Goal: Information Seeking & Learning: Learn about a topic

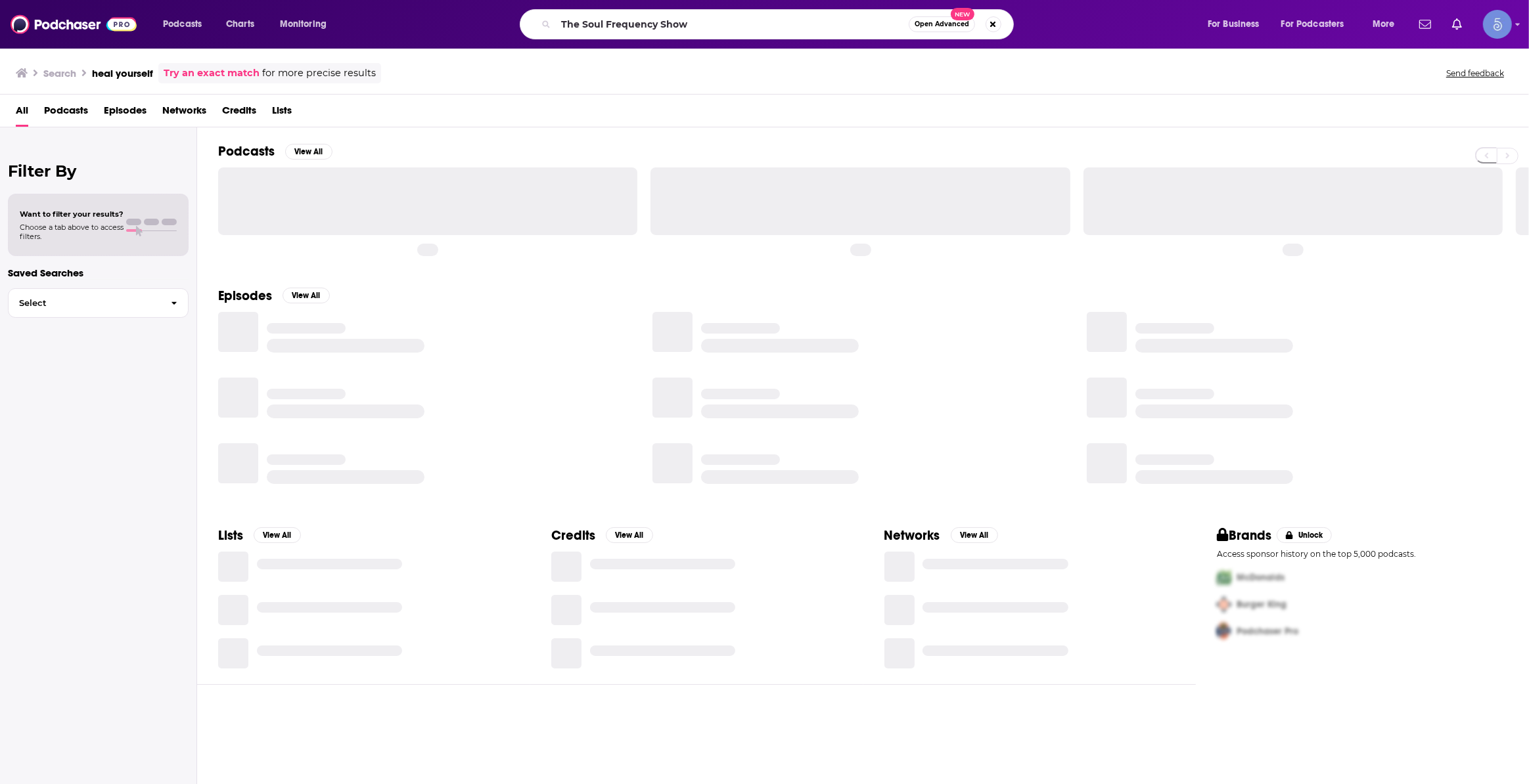
type input "The Soul Frequency Show"
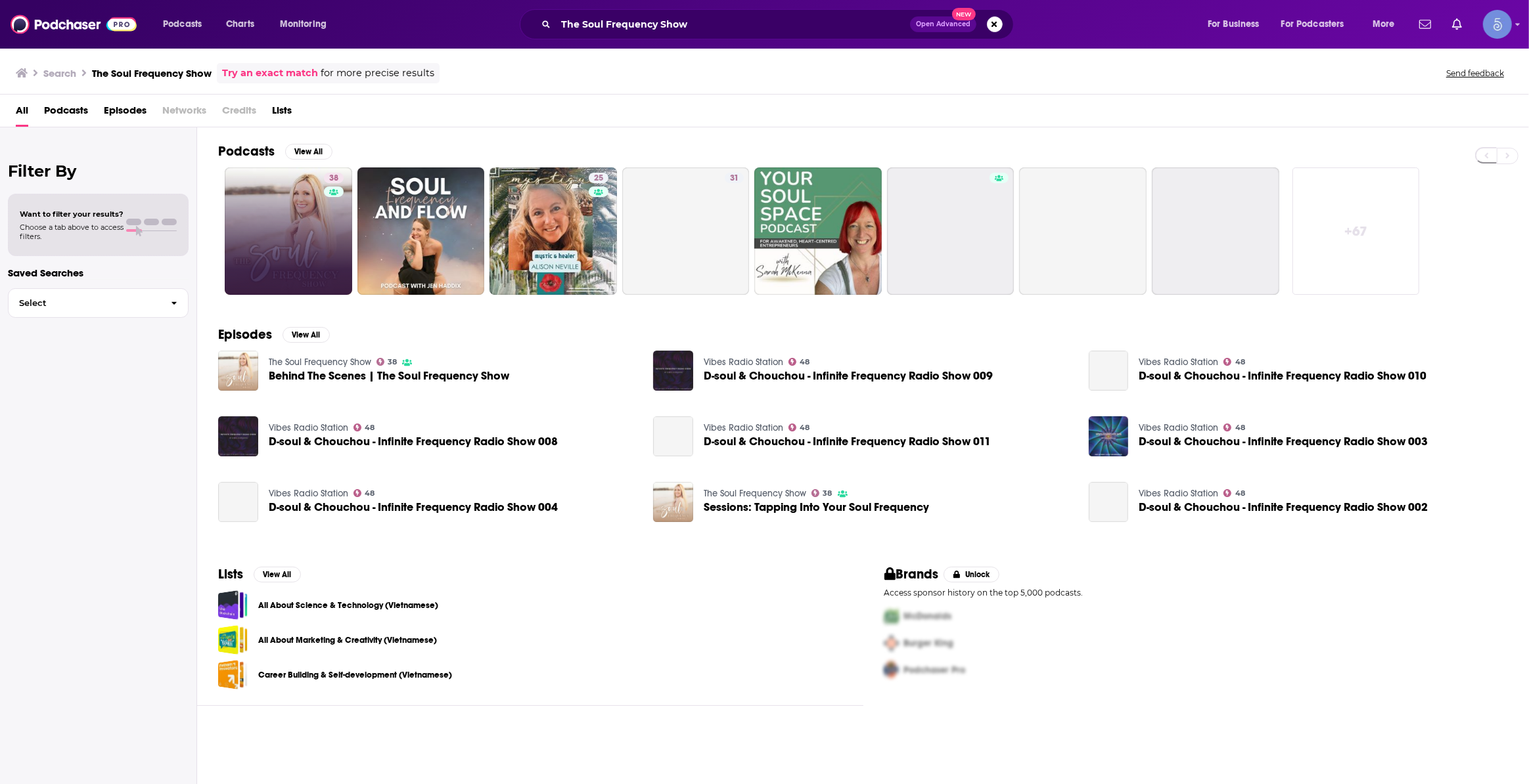
drag, startPoint x: 328, startPoint y: 198, endPoint x: 309, endPoint y: 216, distance: 26.2
click at [299, 224] on link "38 The Soul Frequency Show" at bounding box center [288, 231] width 127 height 127
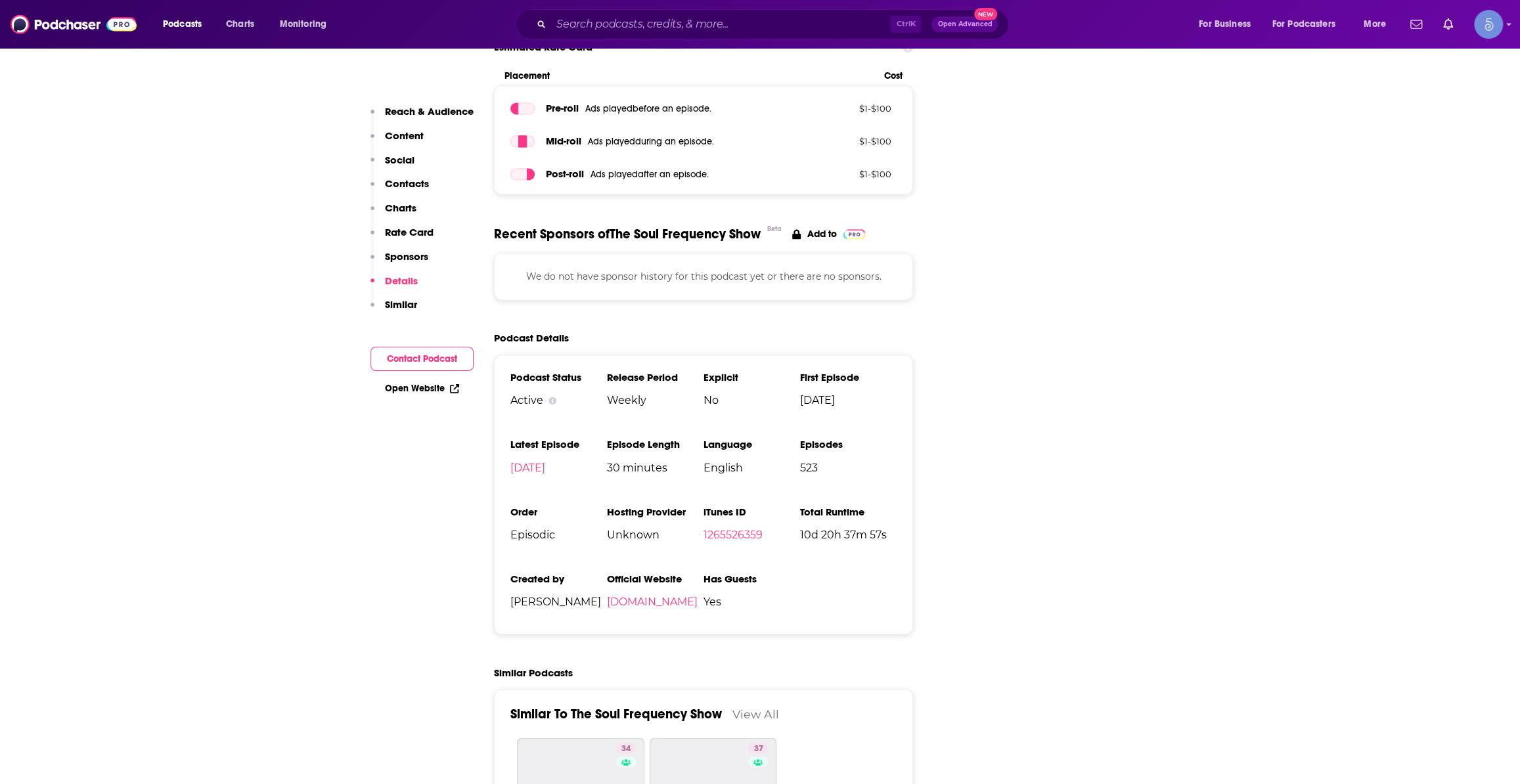
scroll to position [1791, 0]
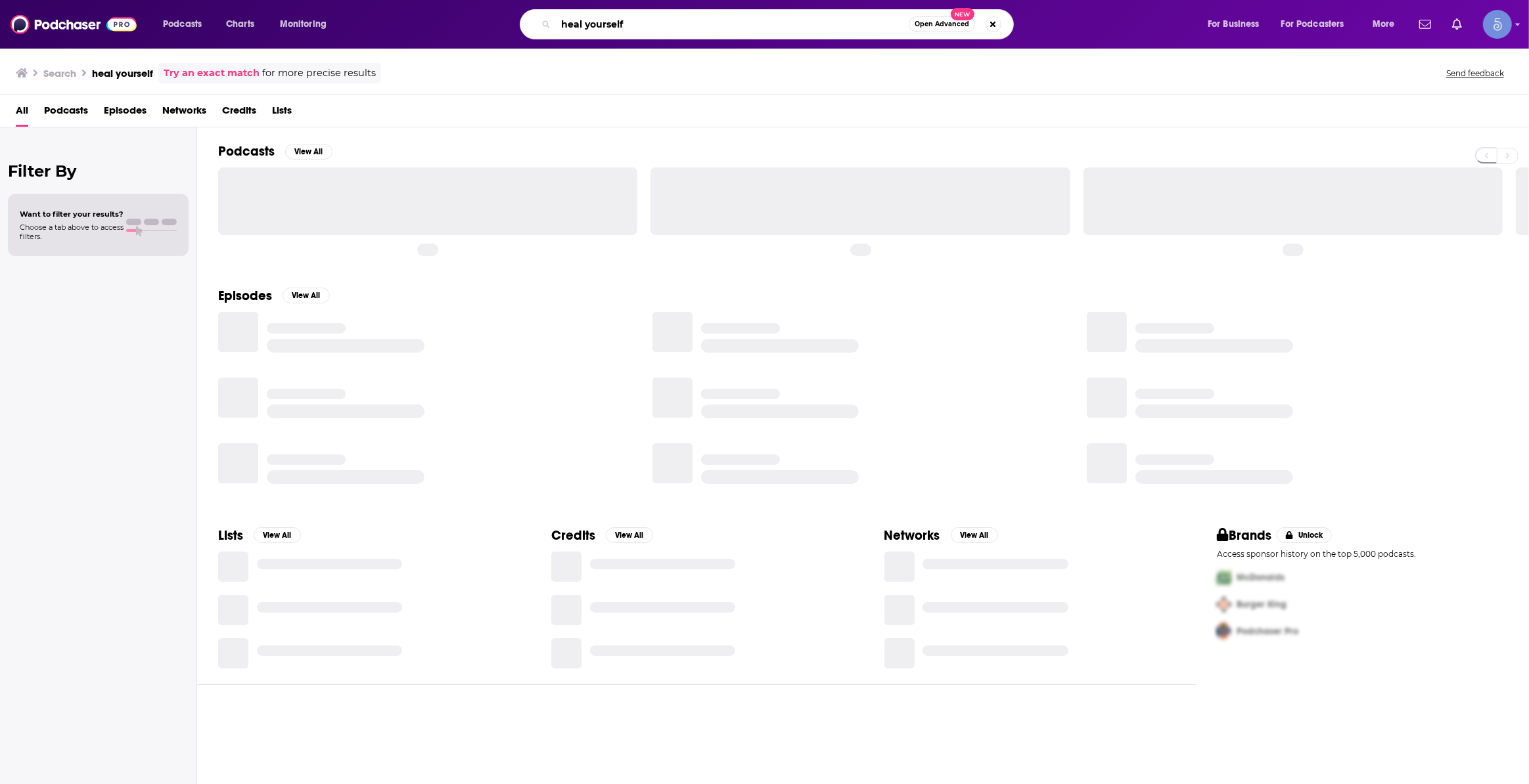
click at [608, 29] on input "heal yourself" at bounding box center [732, 24] width 353 height 21
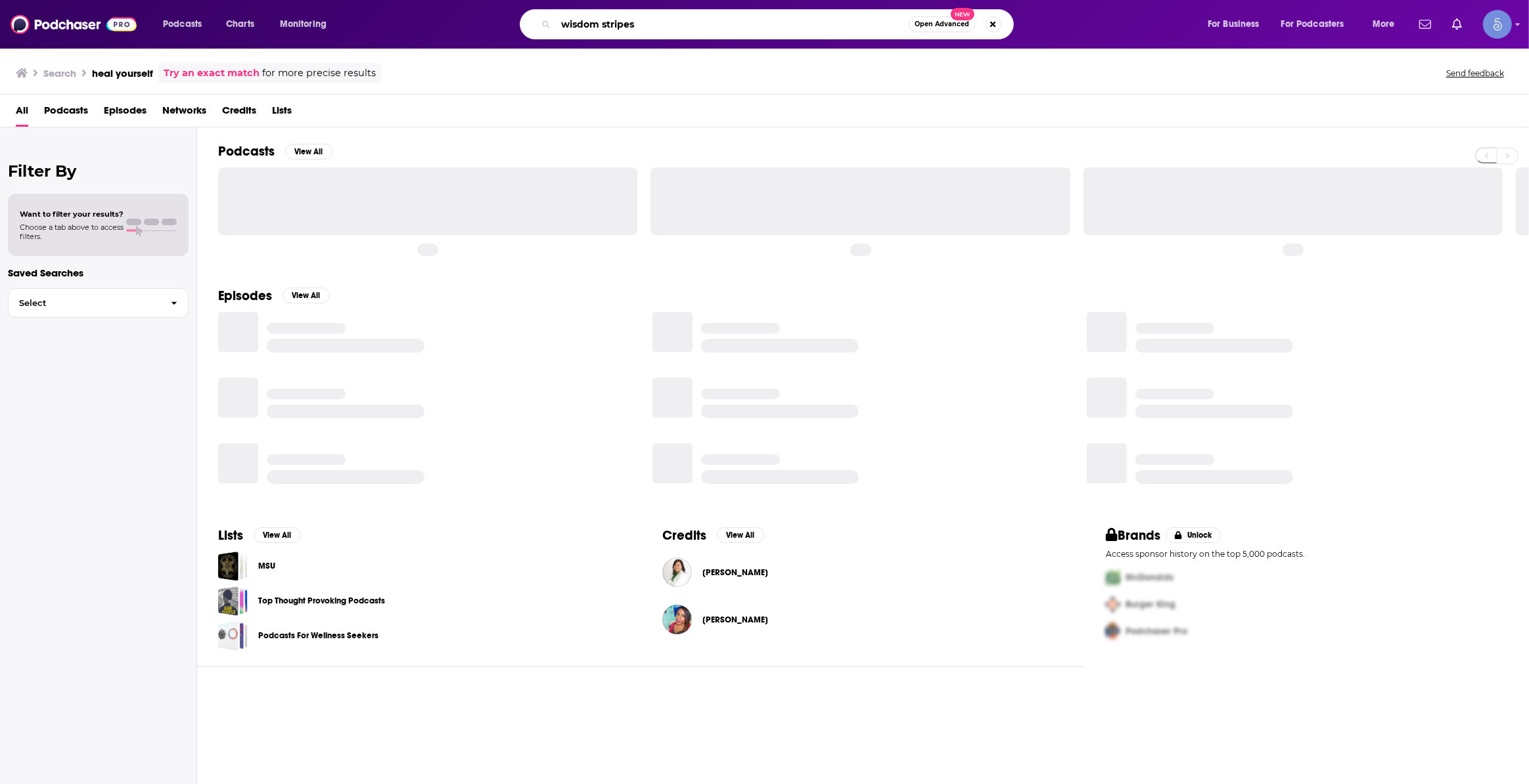
type input "wisdom stripes"
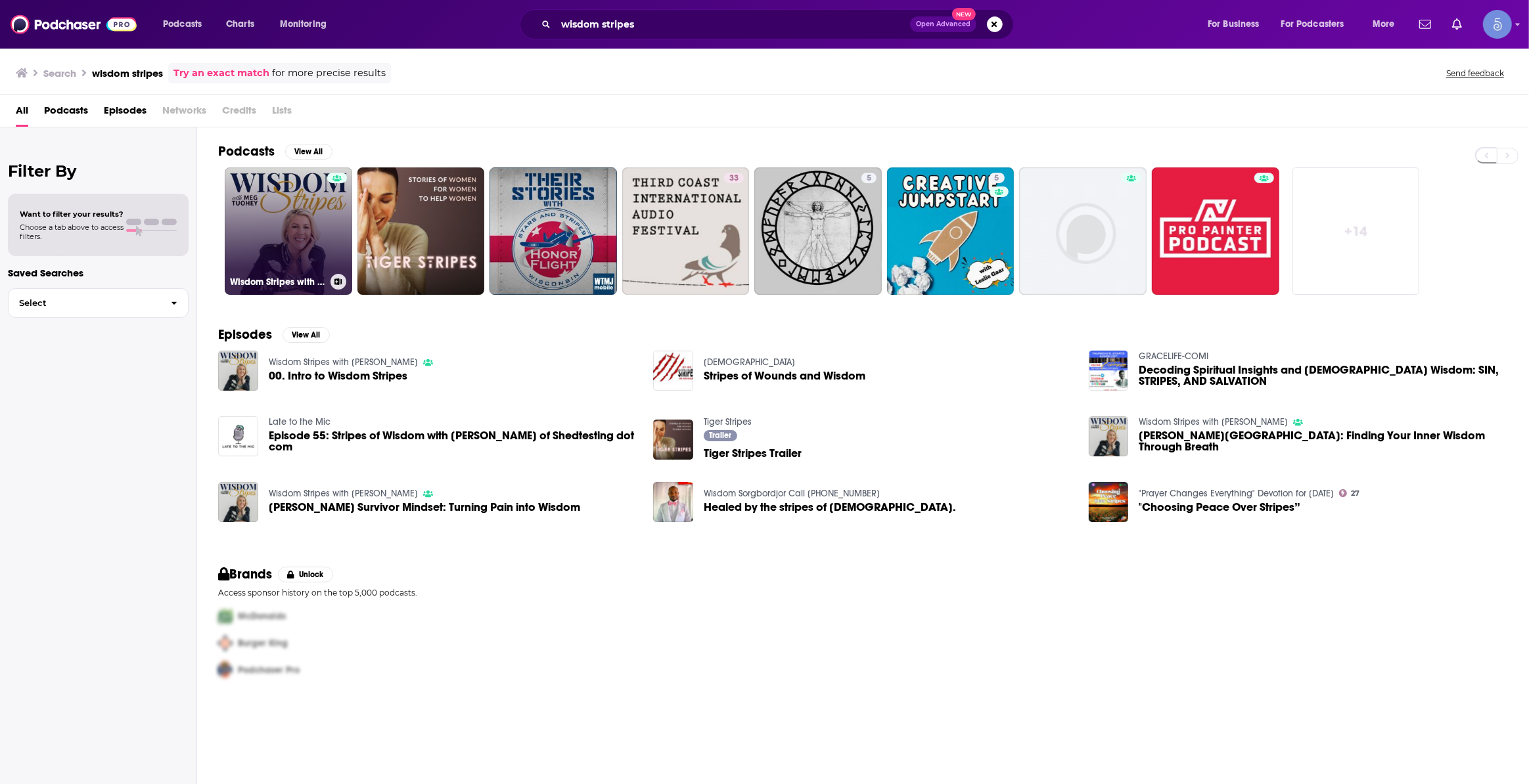
click at [284, 239] on link "Wisdom Stripes with [PERSON_NAME]" at bounding box center [288, 231] width 127 height 127
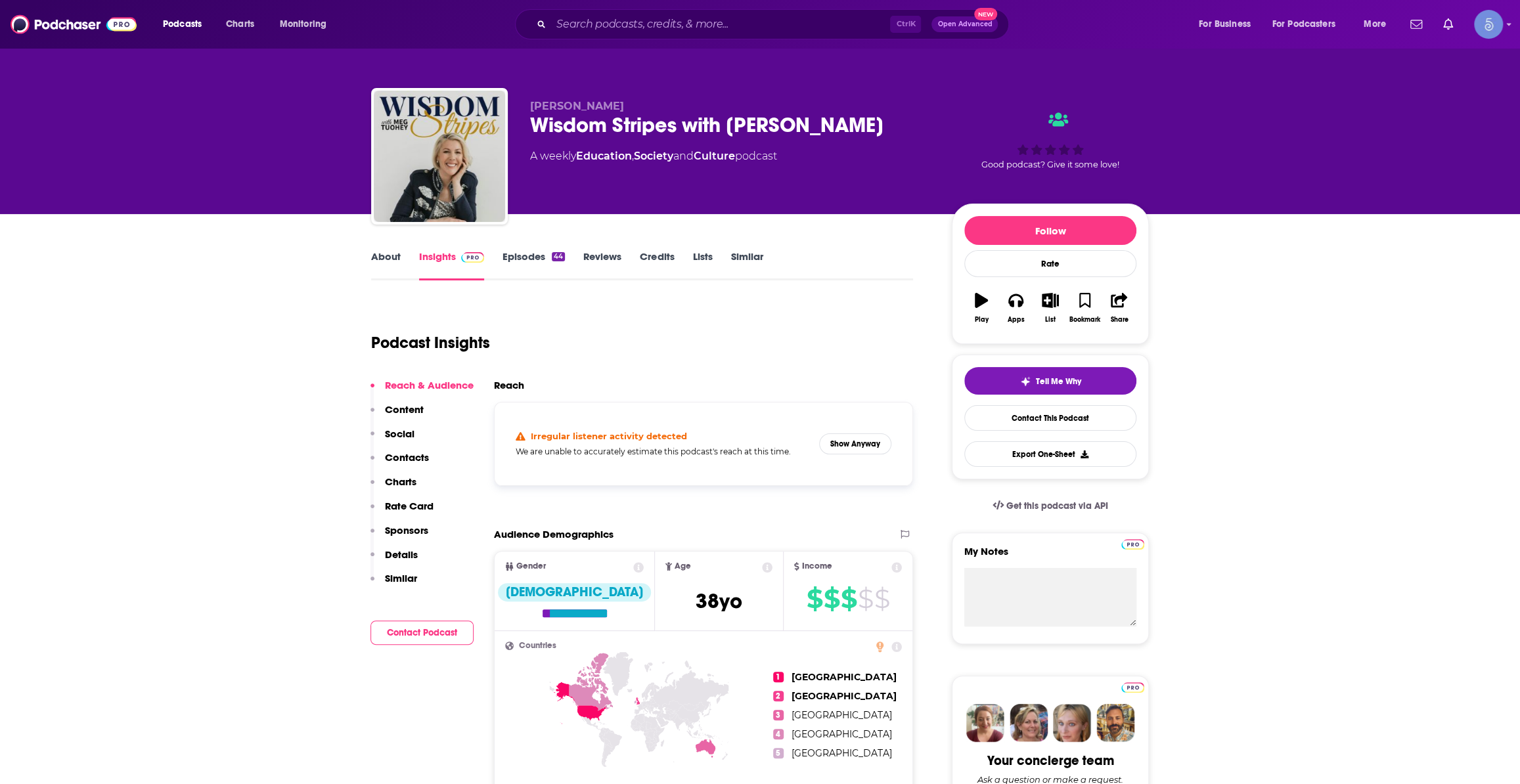
click at [834, 457] on div "Irregular listener activity detected We are unable to accurately estimate this …" at bounding box center [704, 444] width 397 height 62
click at [847, 448] on button "Show Anyway" at bounding box center [855, 444] width 72 height 21
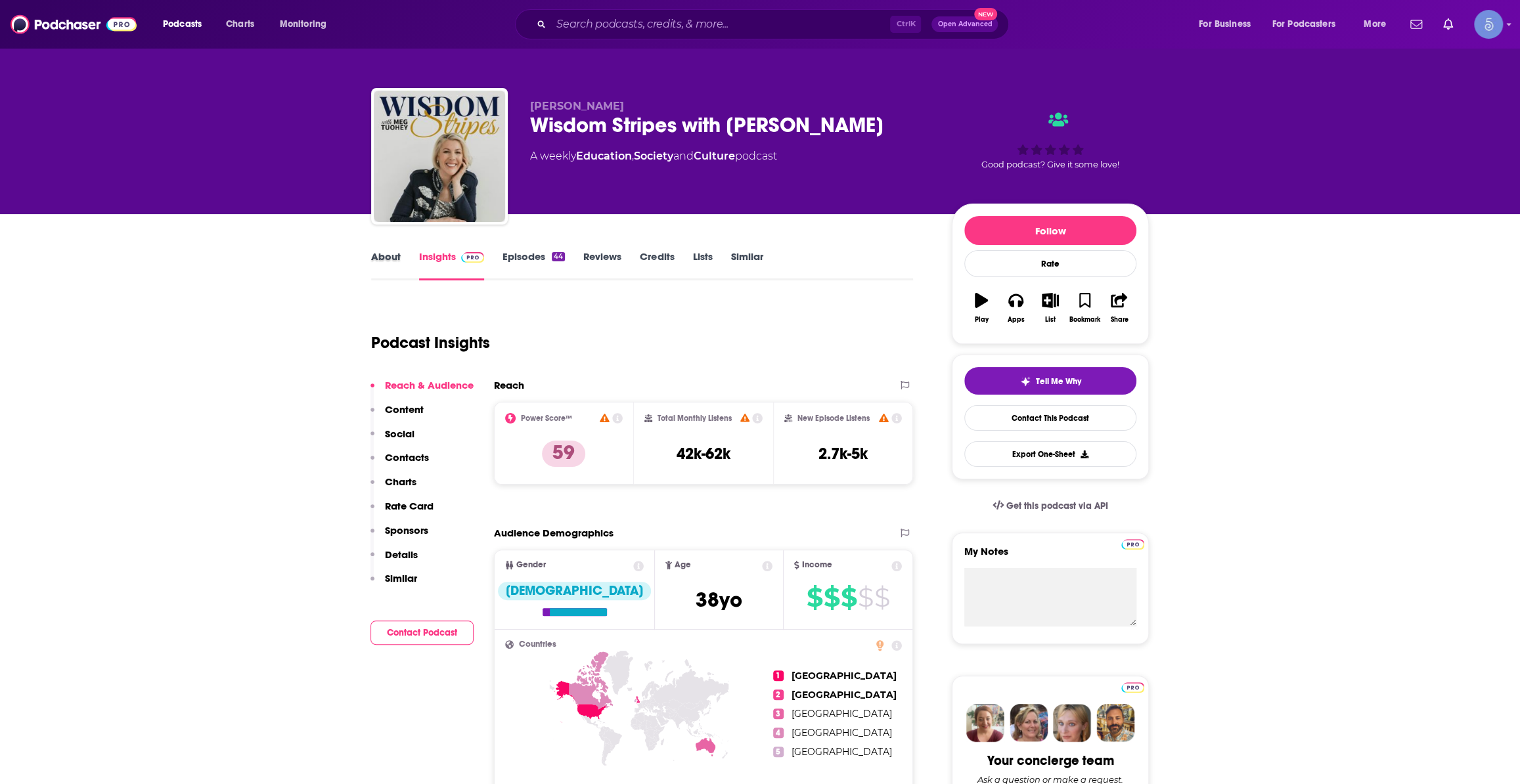
click at [412, 251] on div "About" at bounding box center [395, 265] width 48 height 30
click at [381, 263] on link "About" at bounding box center [385, 265] width 29 height 30
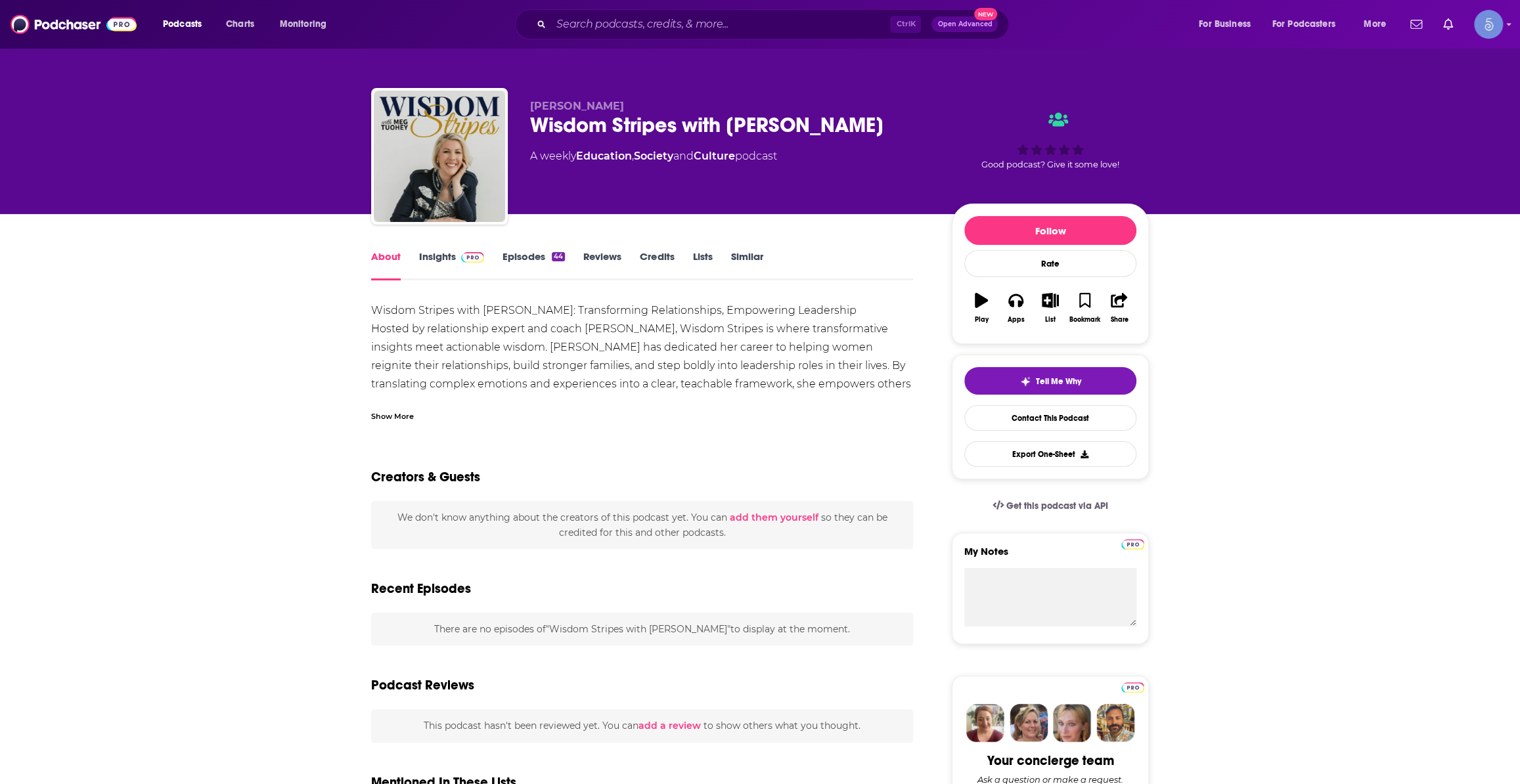
click at [408, 421] on div "Show More" at bounding box center [393, 415] width 43 height 13
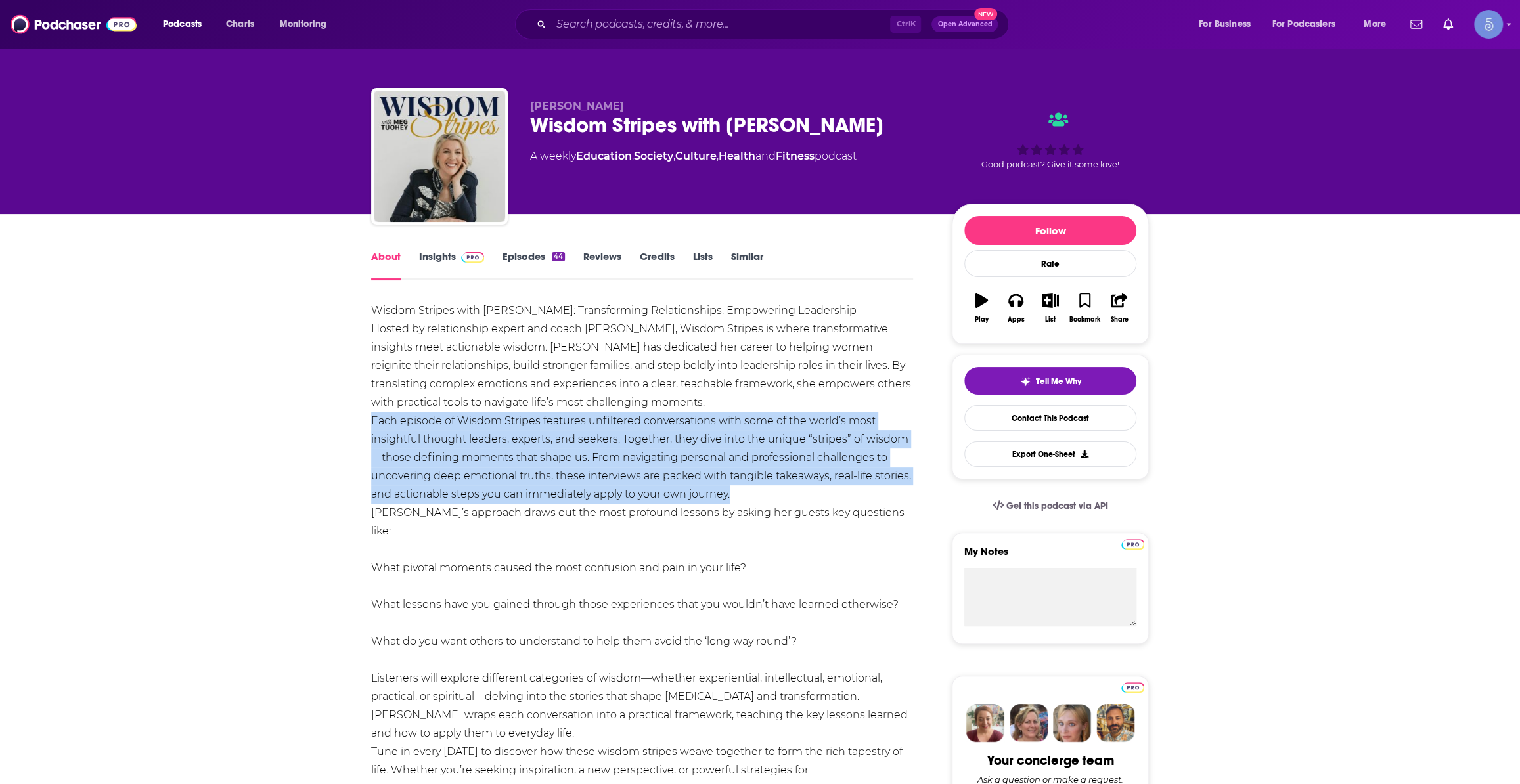
drag, startPoint x: 370, startPoint y: 418, endPoint x: 768, endPoint y: 498, distance: 406.0
click at [768, 498] on div "Wisdom Stripes with [PERSON_NAME]: Transforming Relationships, Empowering Leade…" at bounding box center [642, 550] width 542 height 497
copy div "Each episode of Wisdom Stripes features unfiltered conversations with some of t…"
click at [518, 263] on link "Episodes 44" at bounding box center [533, 265] width 62 height 30
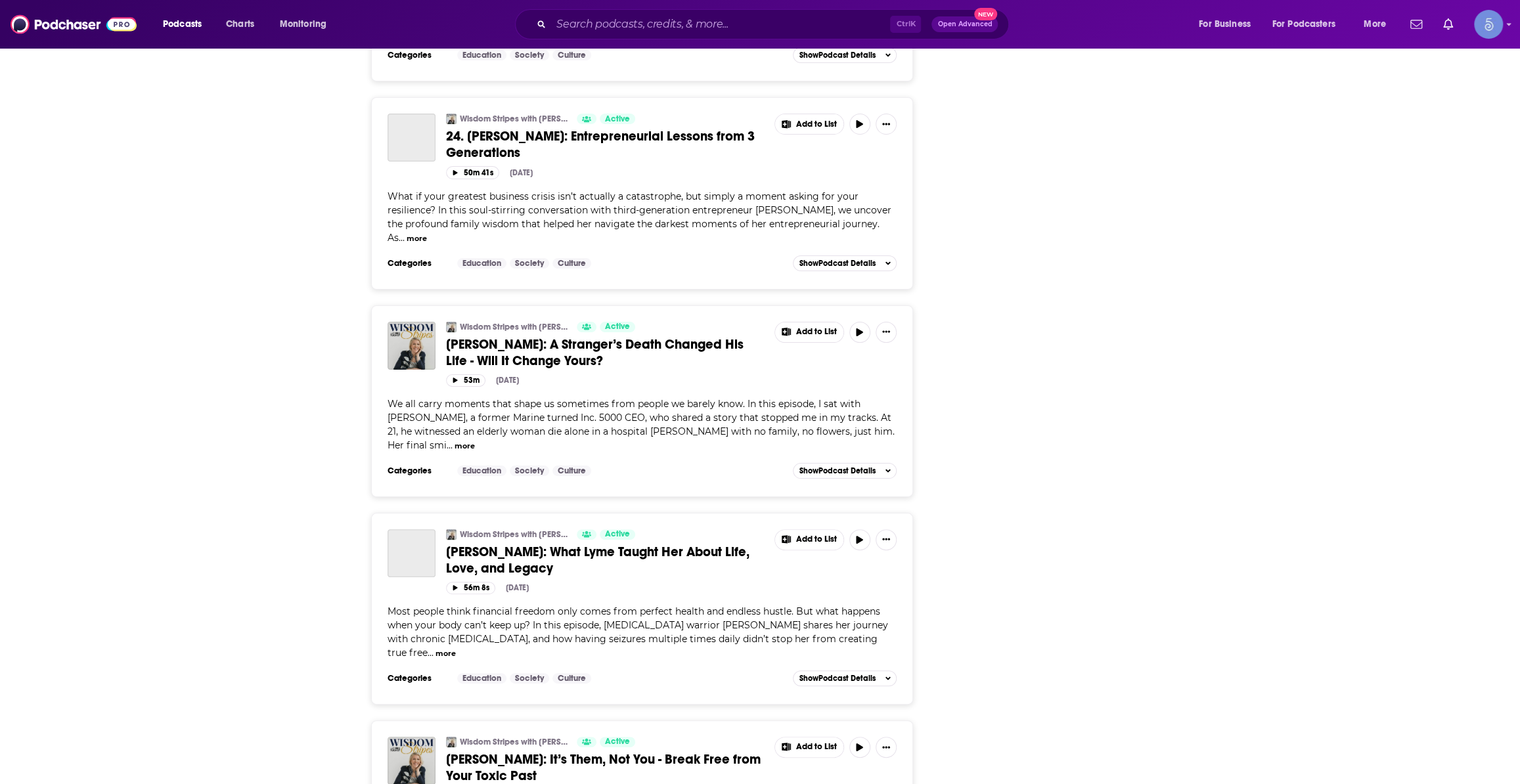
scroll to position [4663, 0]
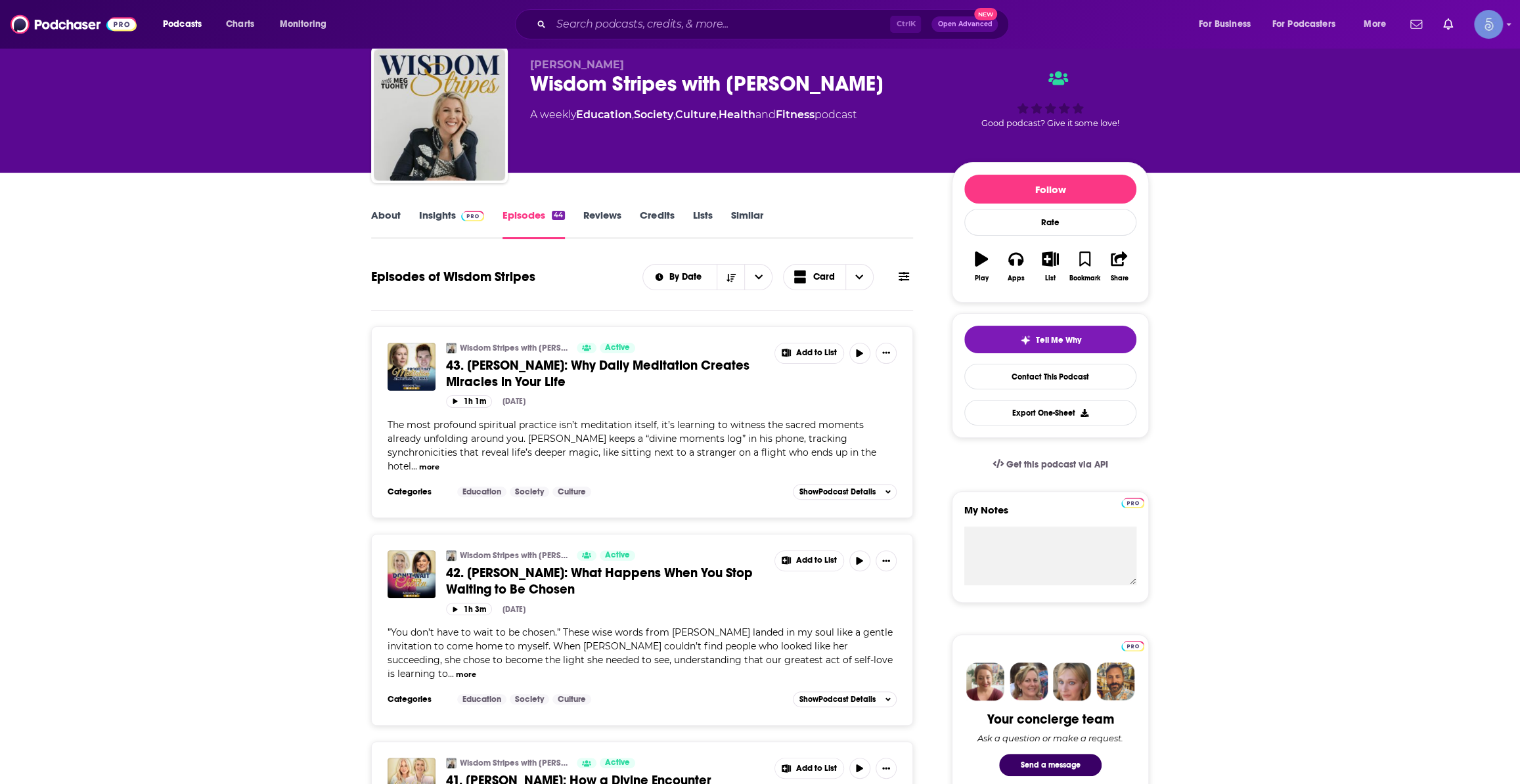
scroll to position [0, 0]
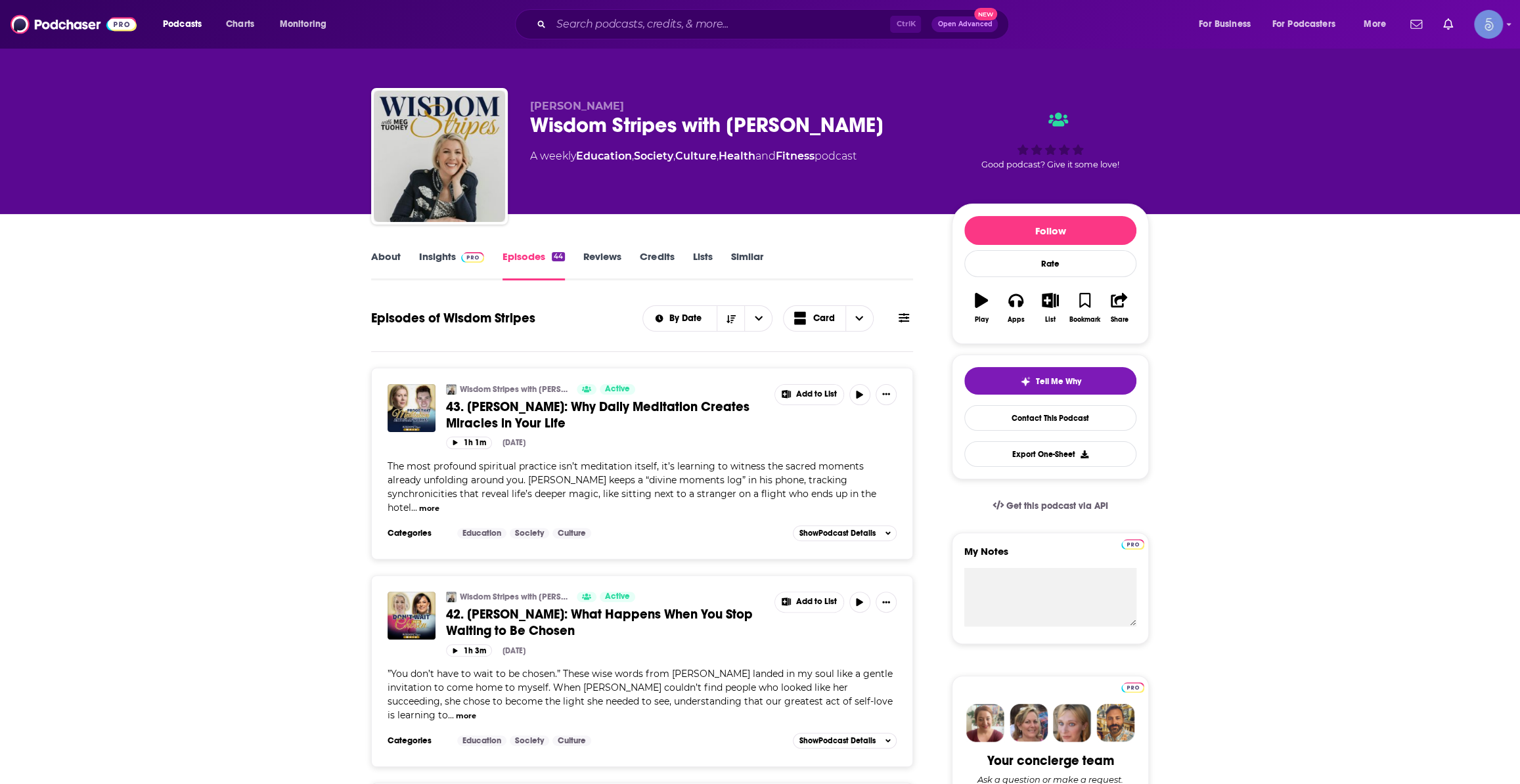
click at [391, 252] on link "About" at bounding box center [385, 265] width 29 height 30
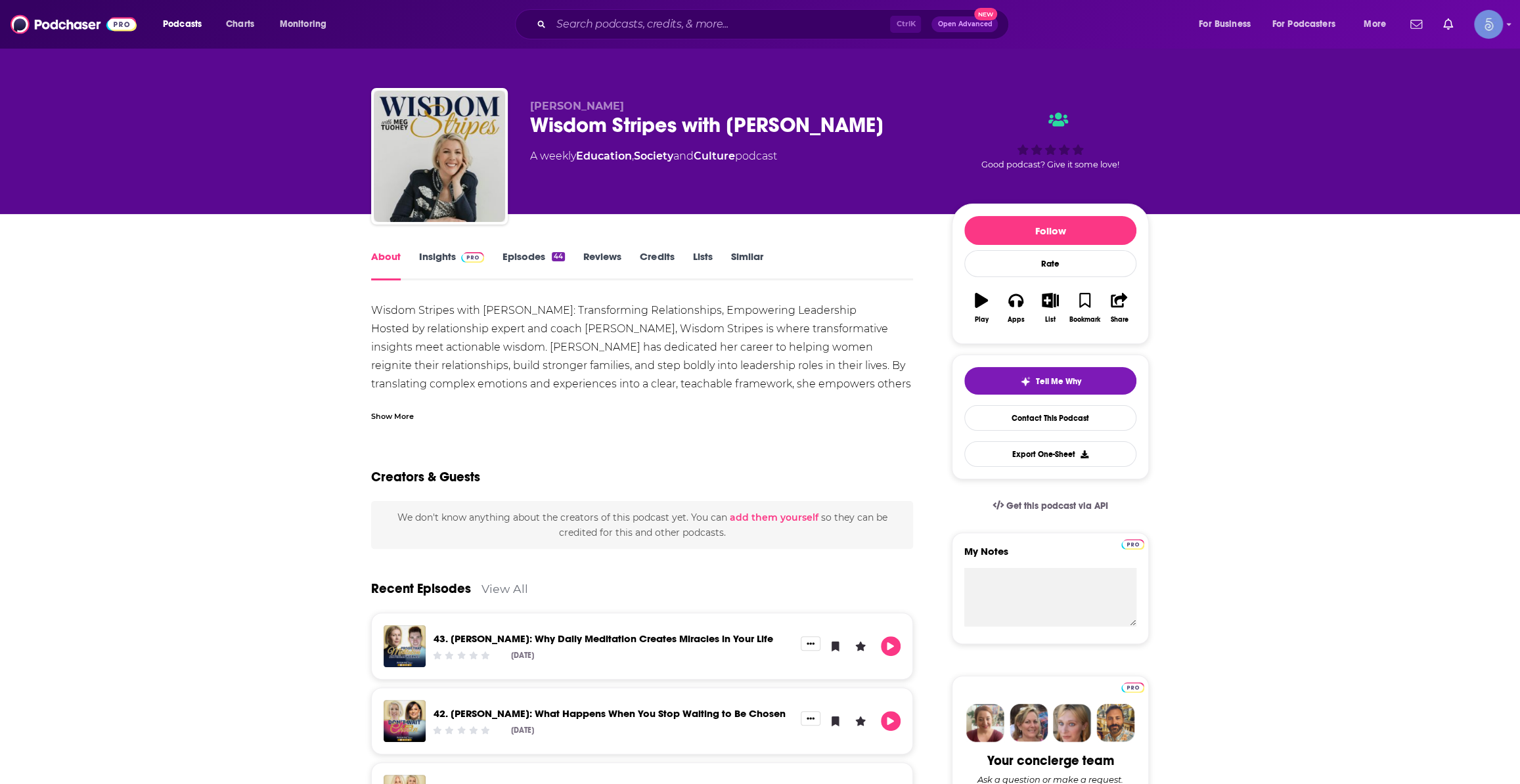
click at [397, 419] on div "Show More" at bounding box center [393, 415] width 43 height 13
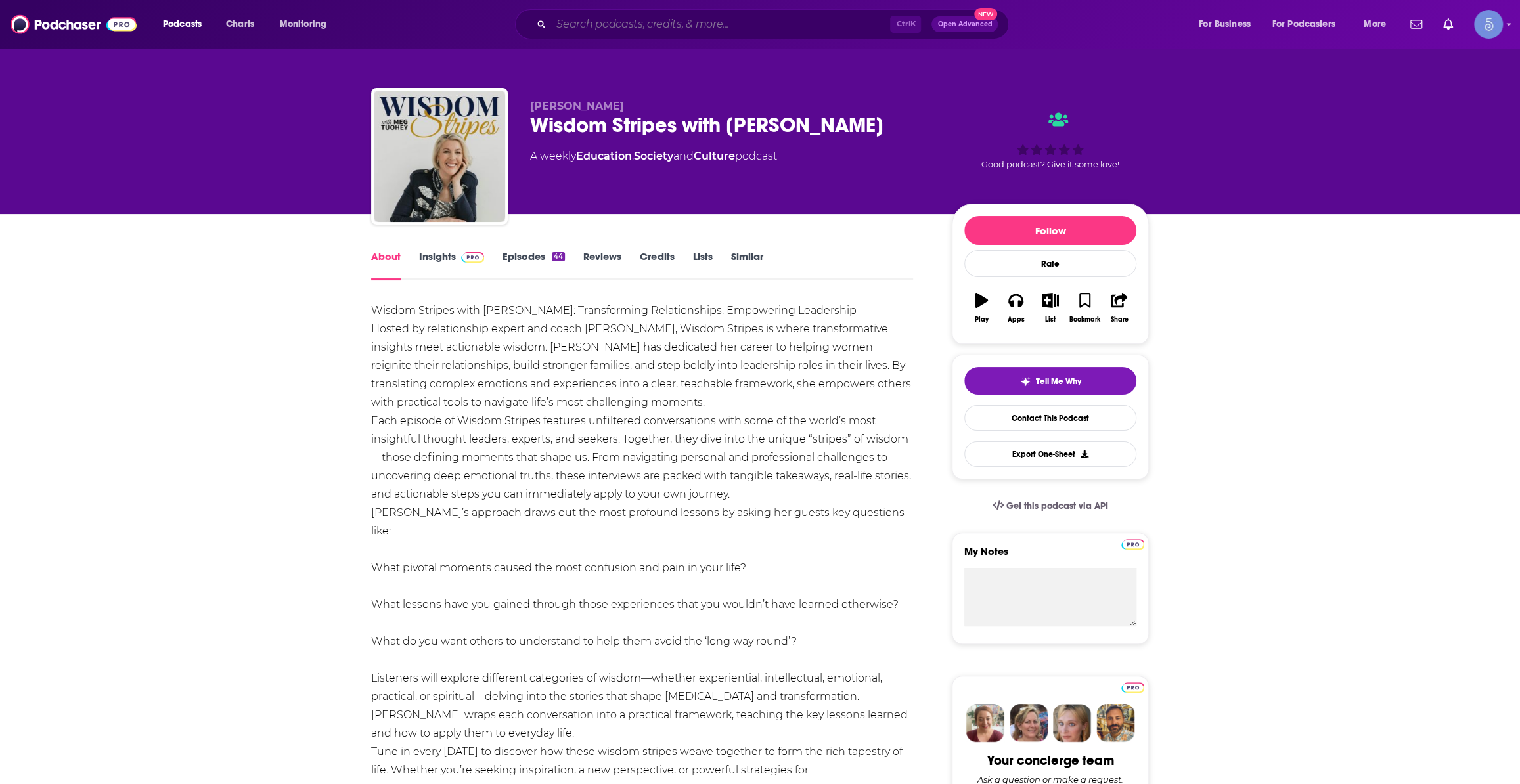
click at [714, 28] on input "Search podcasts, credits, & more..." at bounding box center [721, 24] width 339 height 21
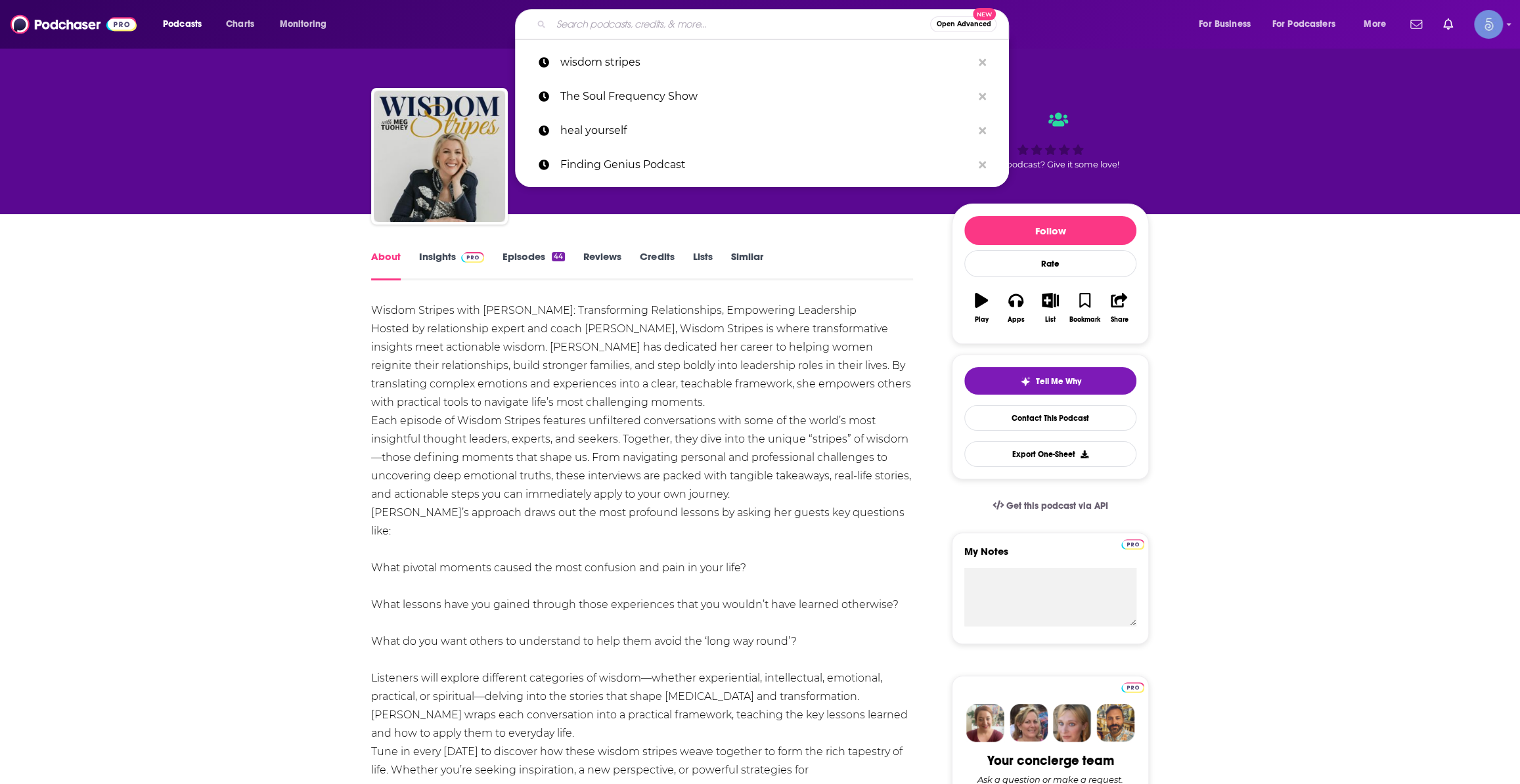
paste input "Wealth Architect Podcast"
type input "Wealth Architect Podcast"
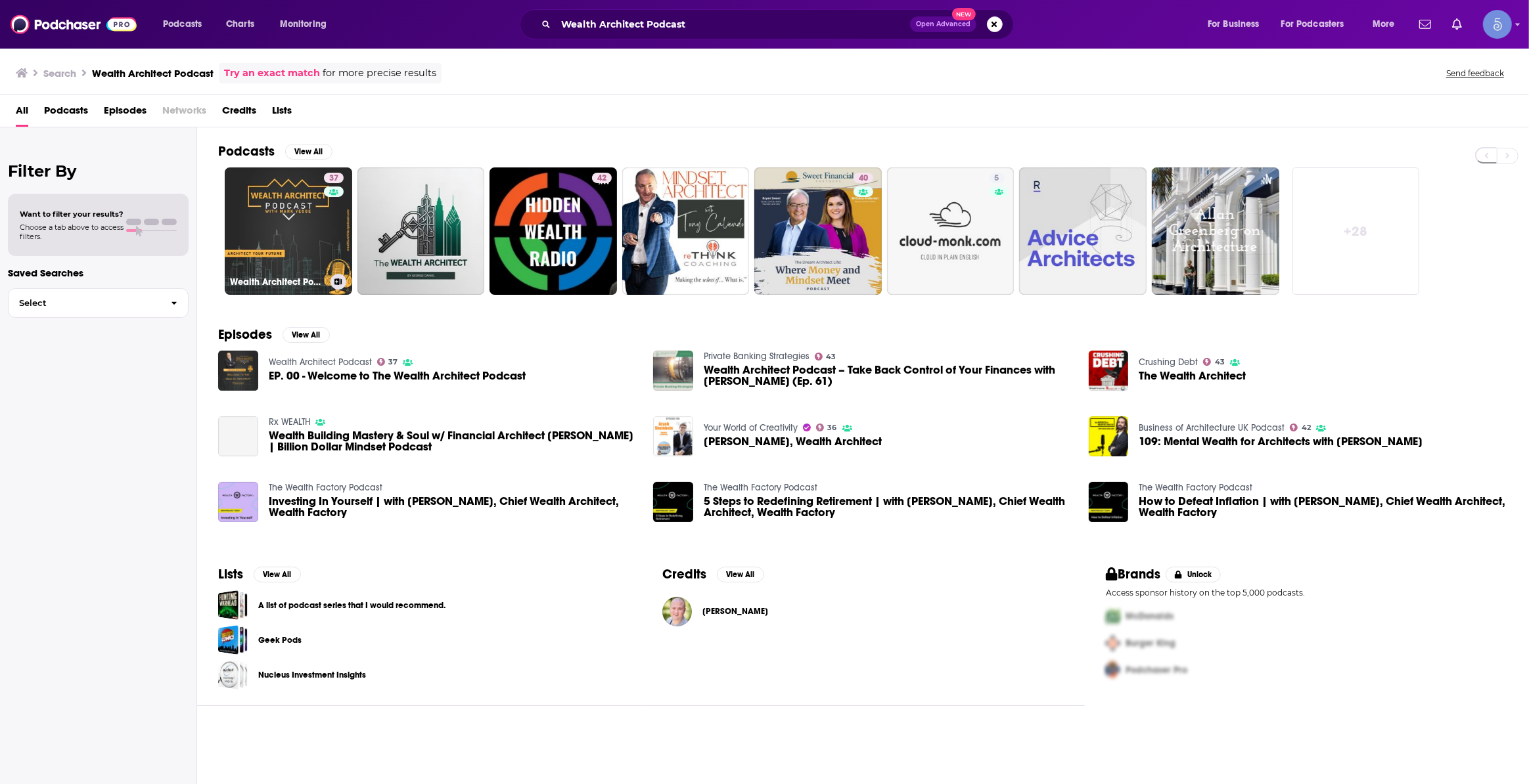
click at [309, 232] on link "37 Wealth Architect Podcast" at bounding box center [288, 231] width 127 height 127
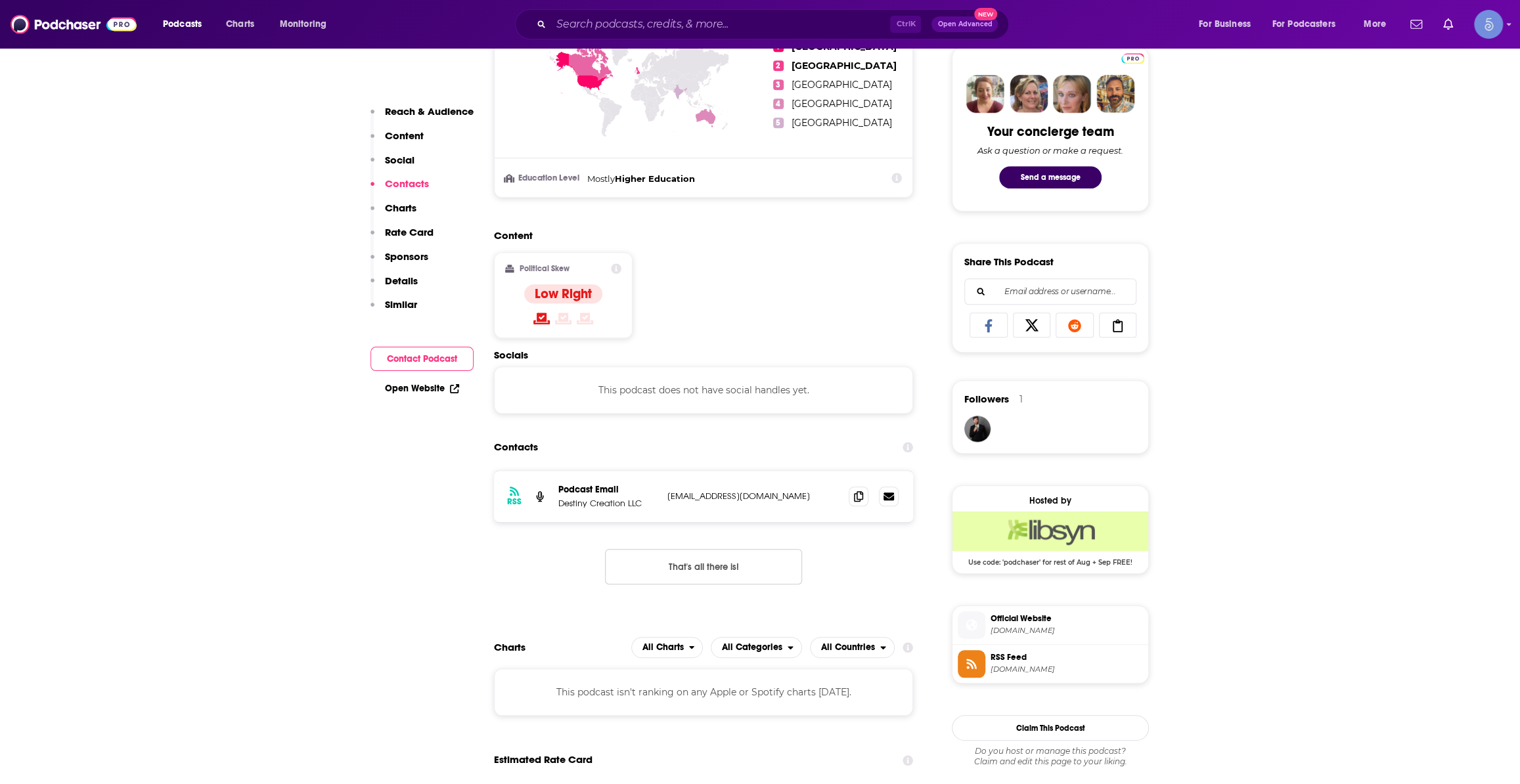
scroll to position [597, 0]
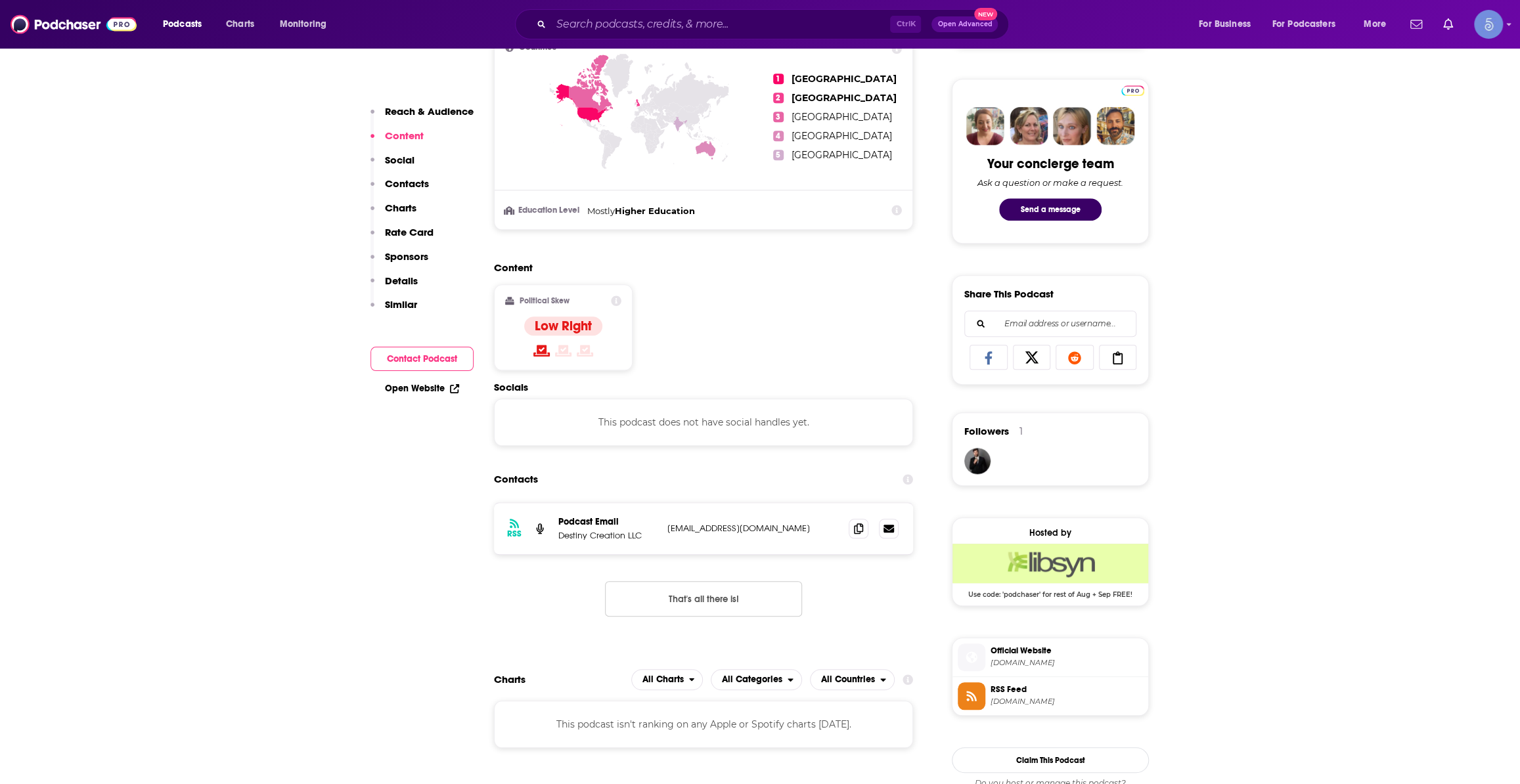
click at [1031, 653] on span "Official Website" at bounding box center [1066, 650] width 152 height 12
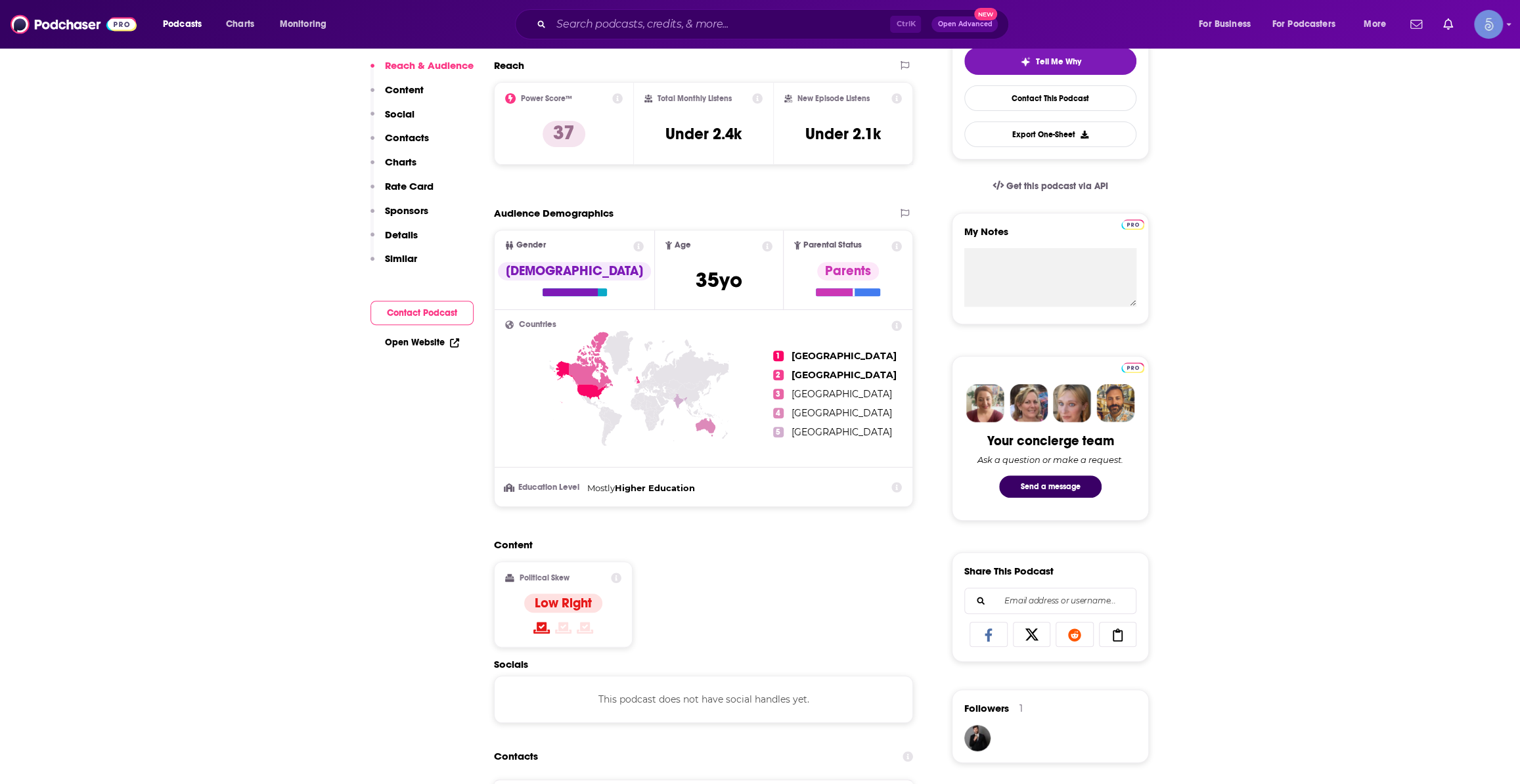
scroll to position [0, 0]
